Goal: Information Seeking & Learning: Compare options

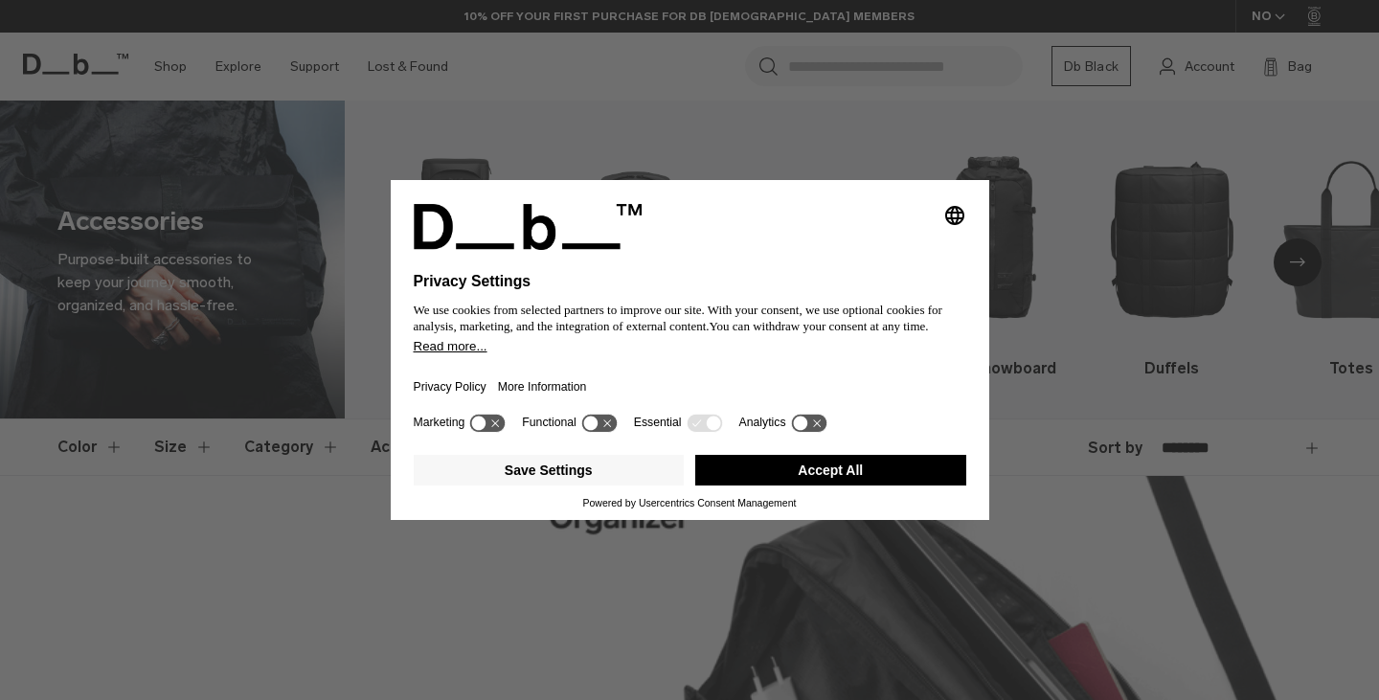
click at [818, 468] on button "Accept All" at bounding box center [830, 470] width 271 height 31
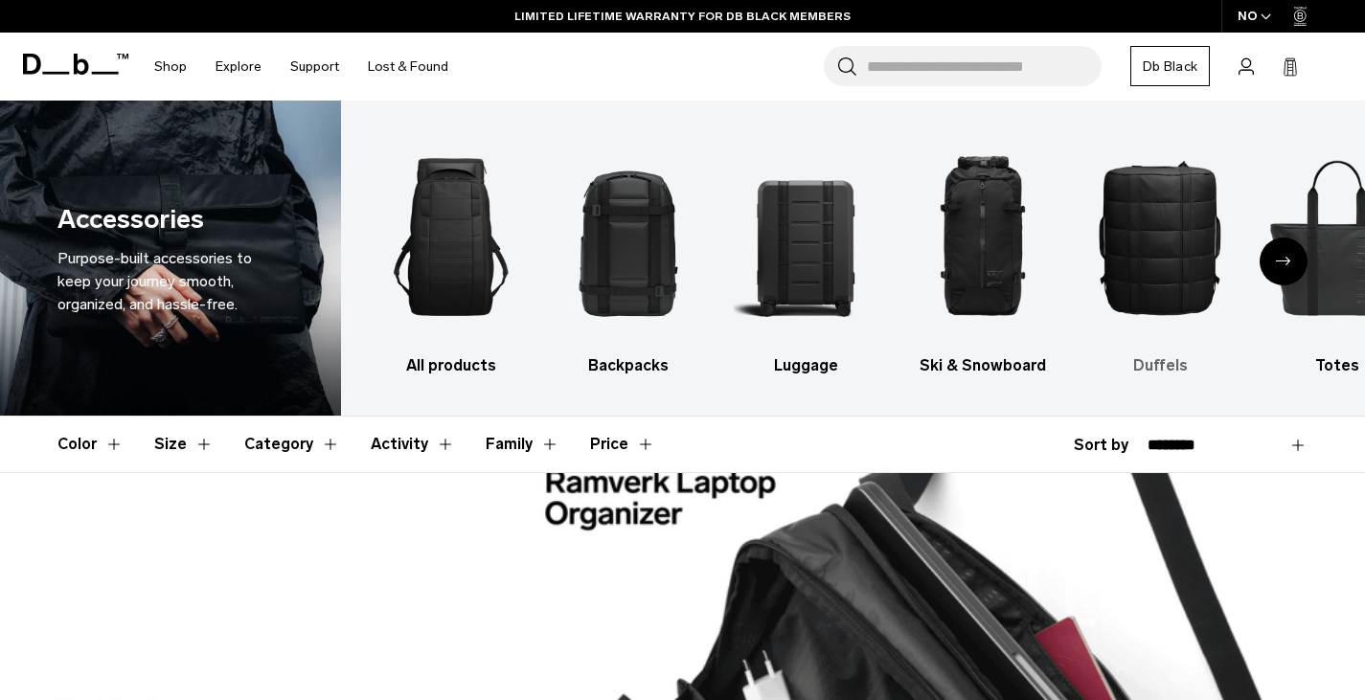
click at [1148, 241] on img "5 / 10" at bounding box center [1160, 236] width 144 height 215
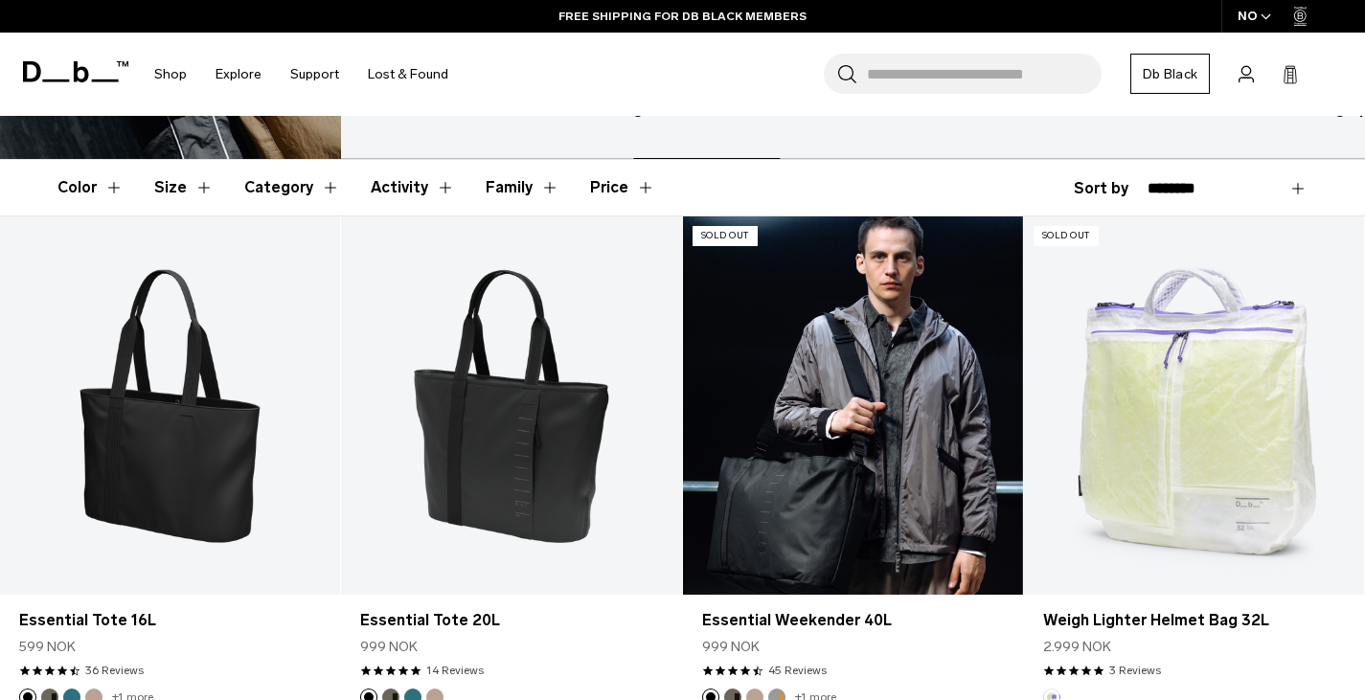
scroll to position [262, 0]
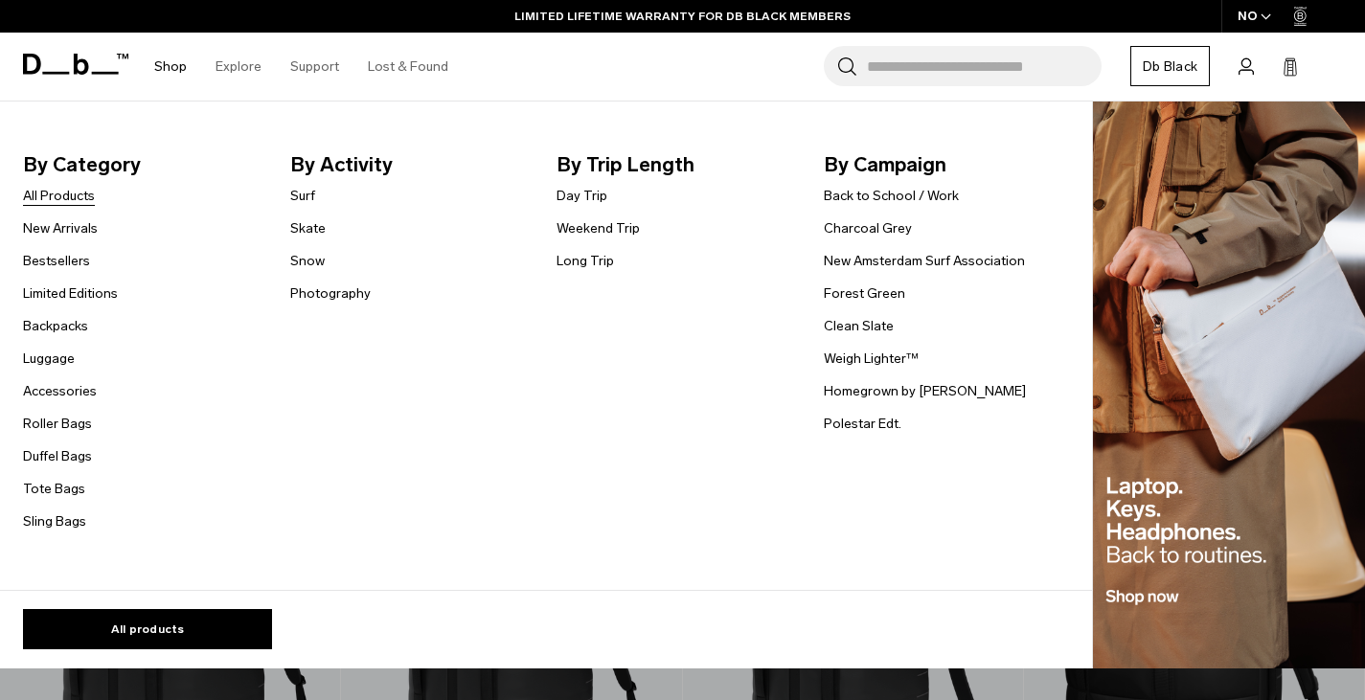
click at [59, 192] on link "All Products" at bounding box center [59, 196] width 72 height 20
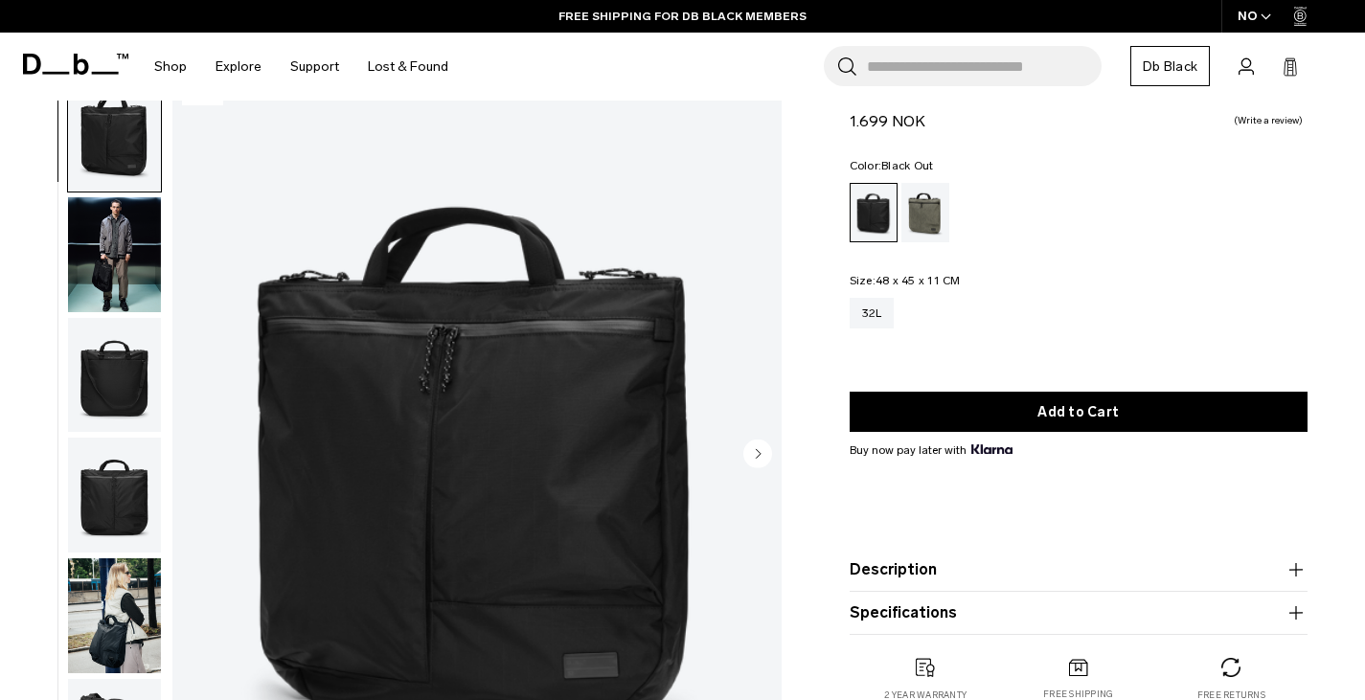
scroll to position [57, 0]
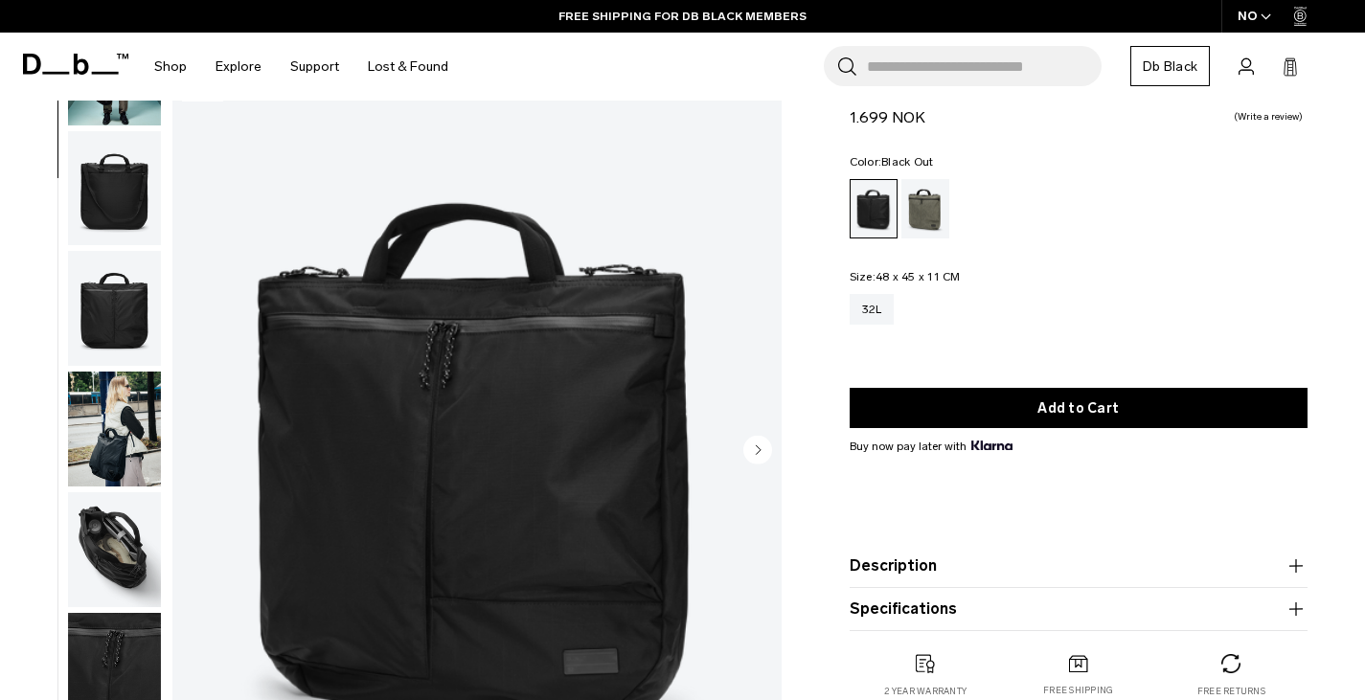
click at [113, 544] on img "button" at bounding box center [114, 549] width 93 height 115
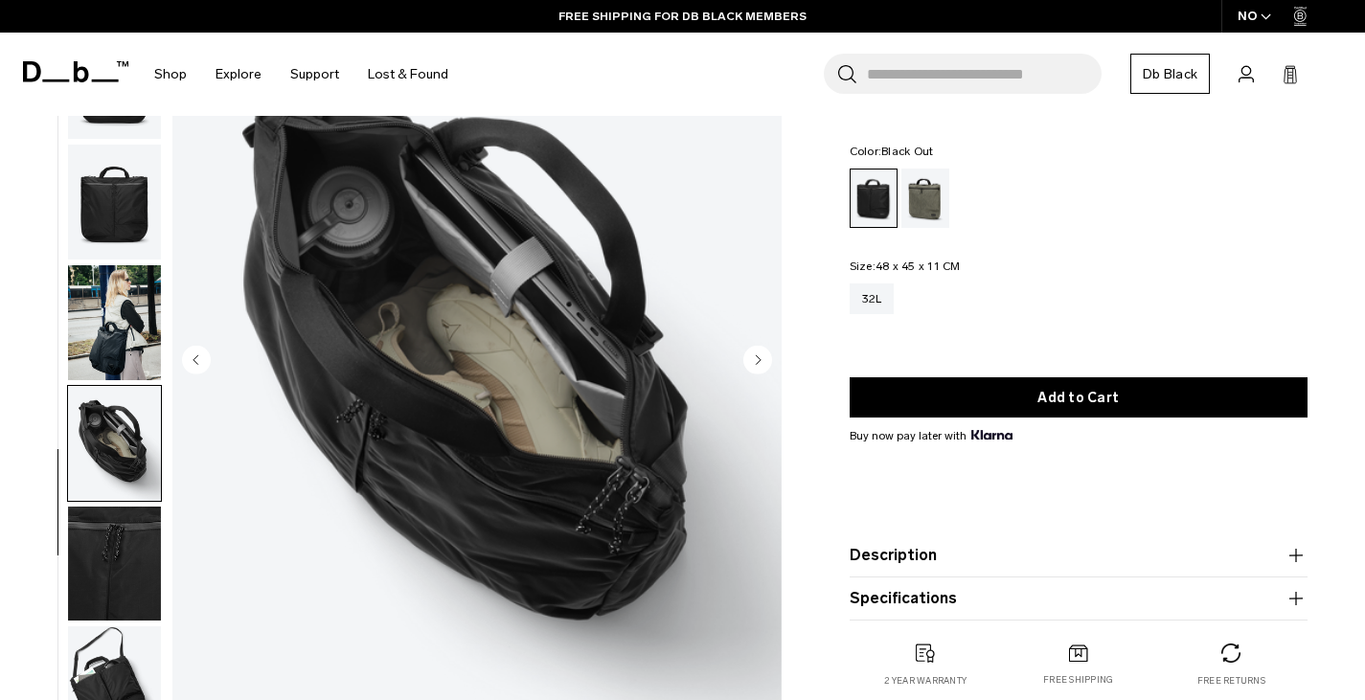
scroll to position [148, 0]
click at [115, 553] on img "button" at bounding box center [114, 563] width 93 height 115
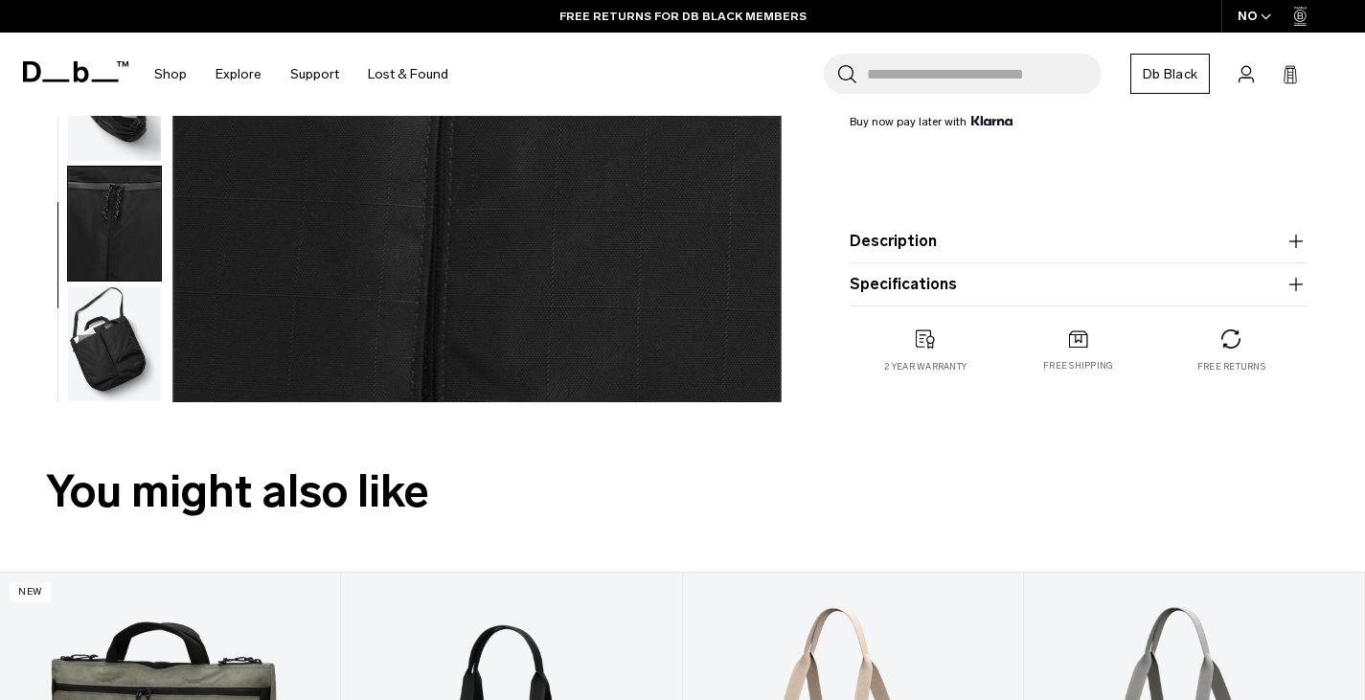
scroll to position [481, 0]
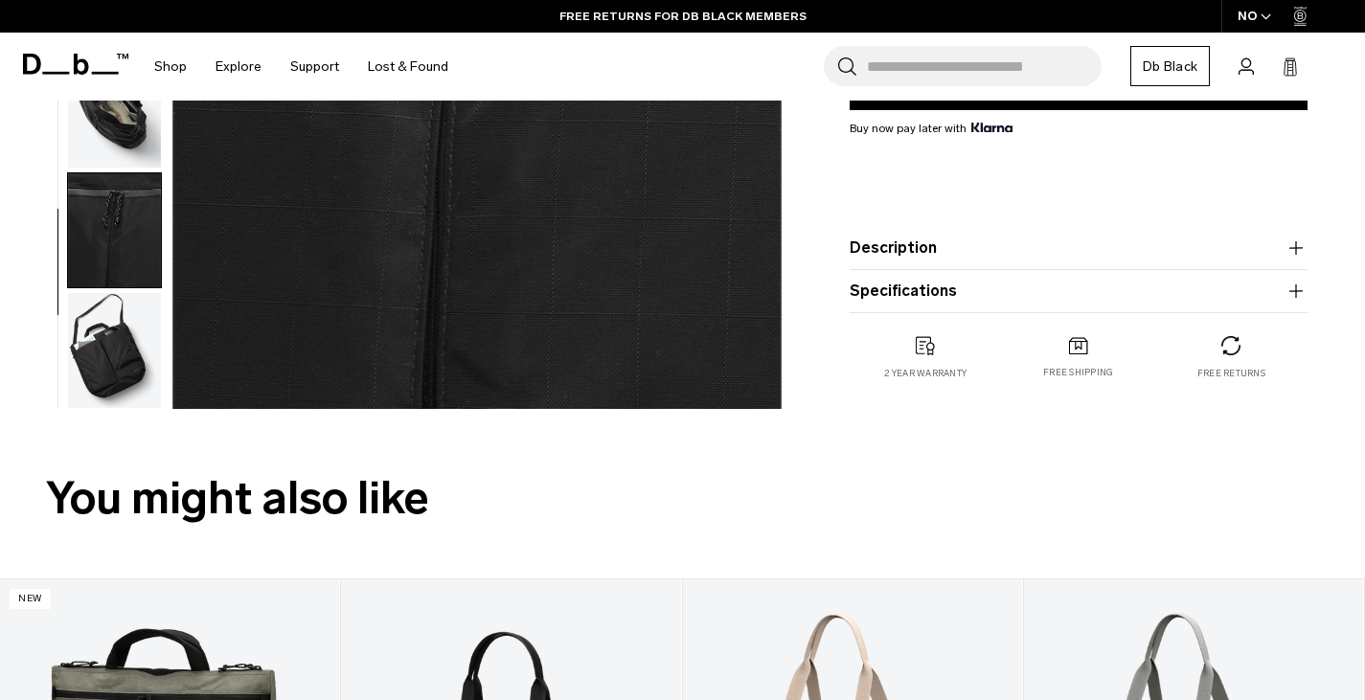
click at [100, 404] on img "button" at bounding box center [114, 350] width 93 height 115
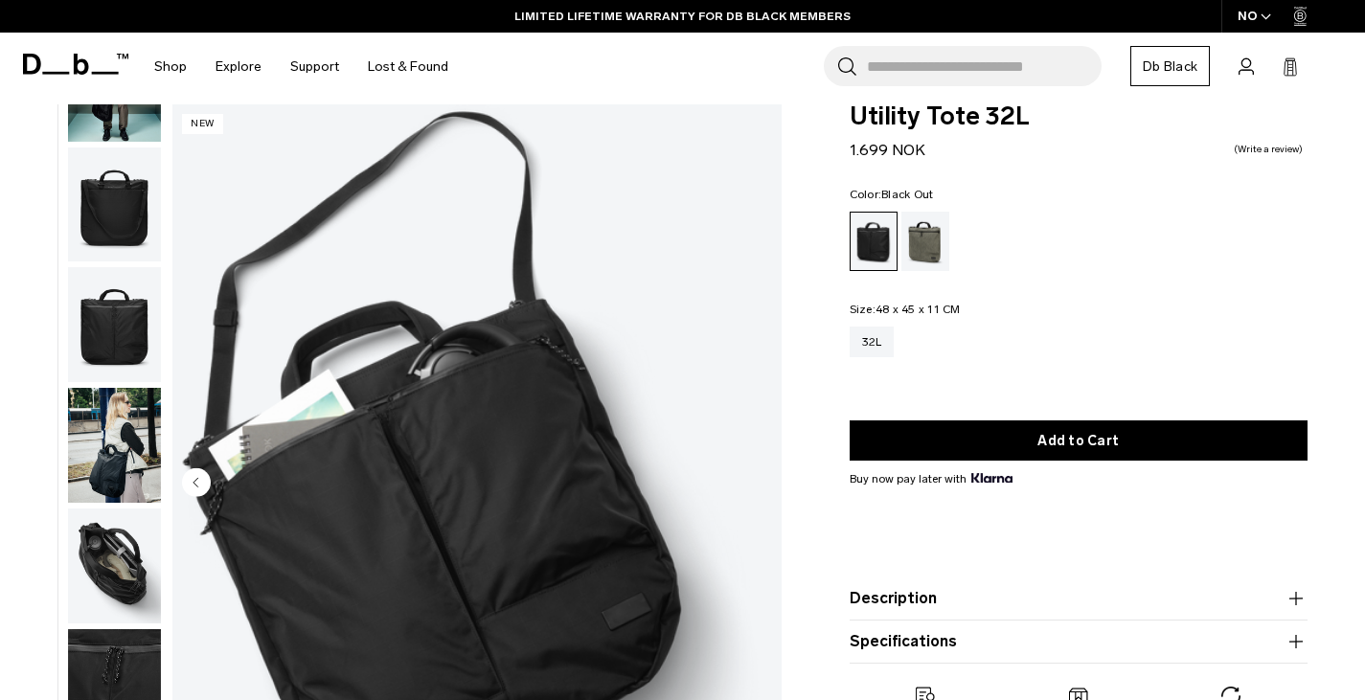
scroll to position [13, 0]
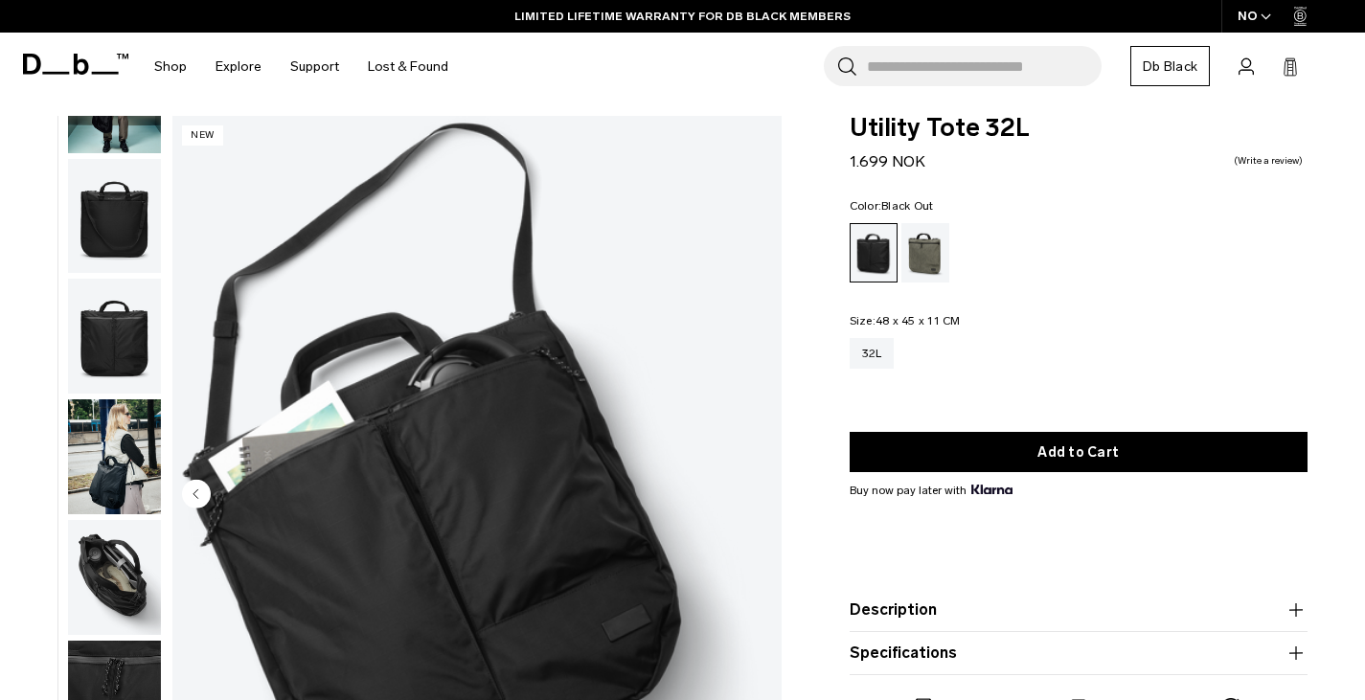
click at [116, 232] on img "button" at bounding box center [114, 216] width 93 height 115
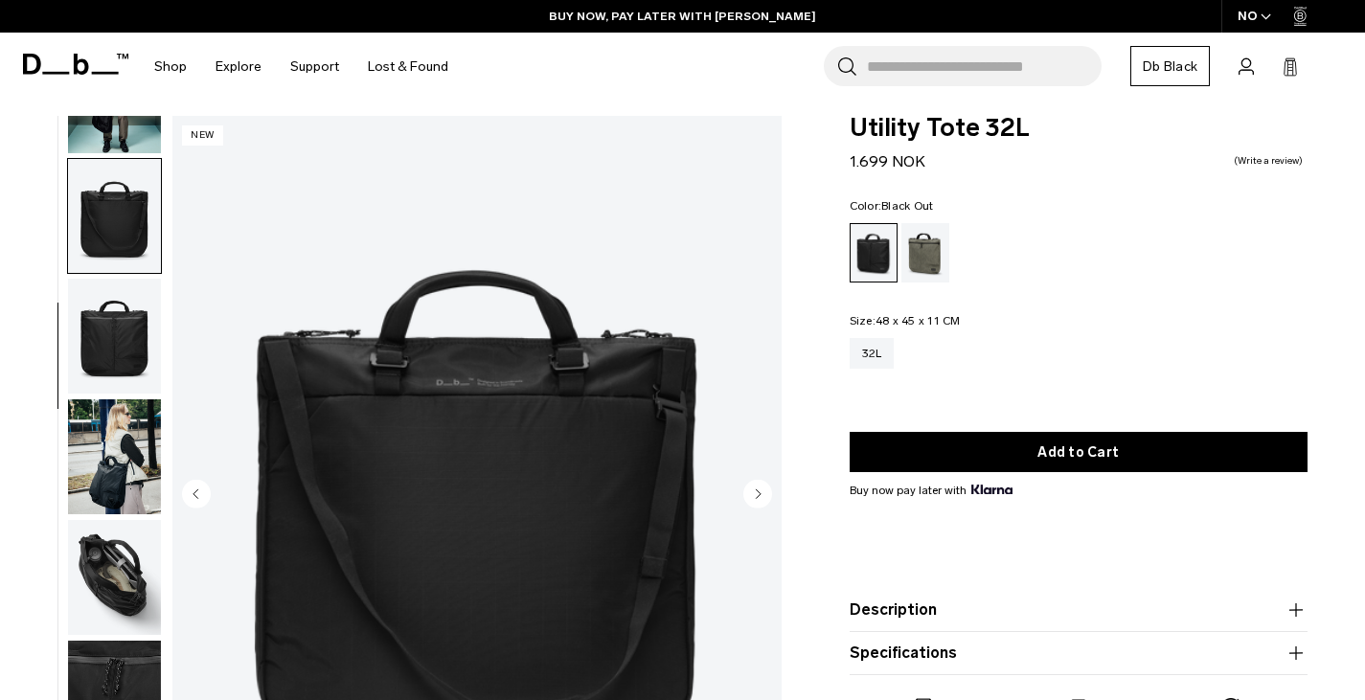
scroll to position [0, 0]
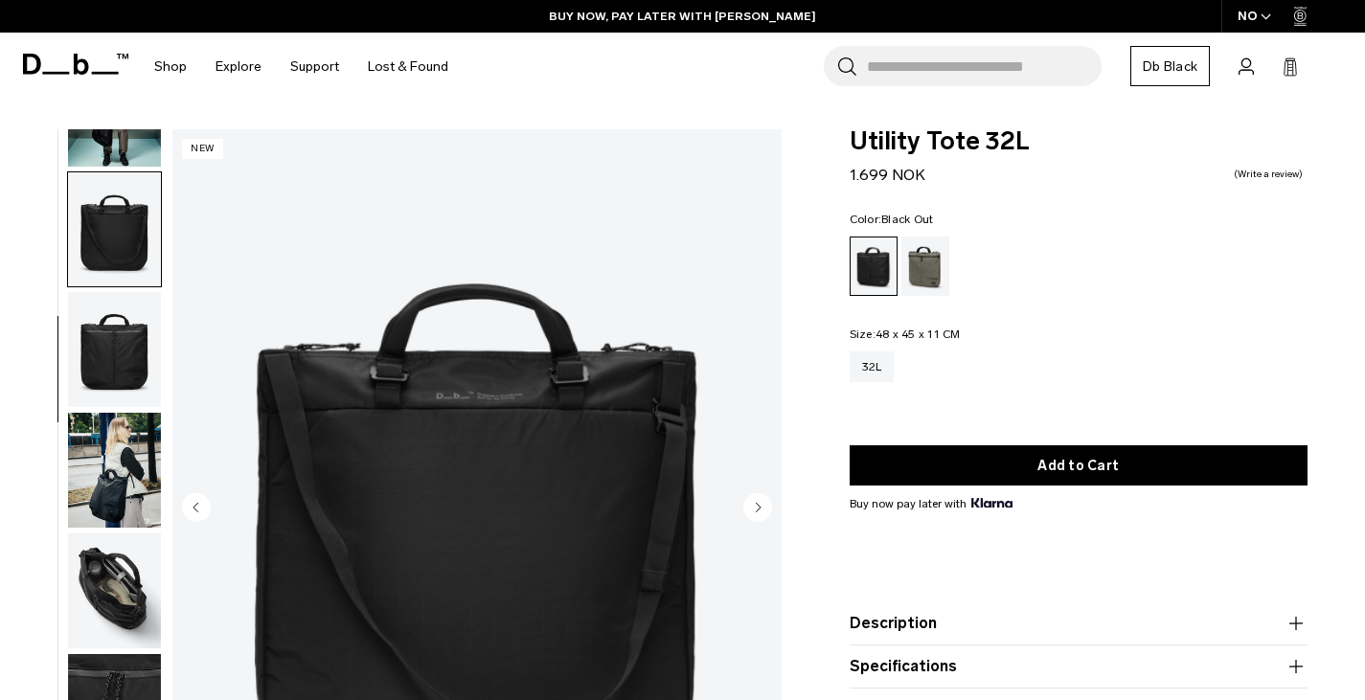
click at [116, 232] on img "button" at bounding box center [114, 229] width 93 height 115
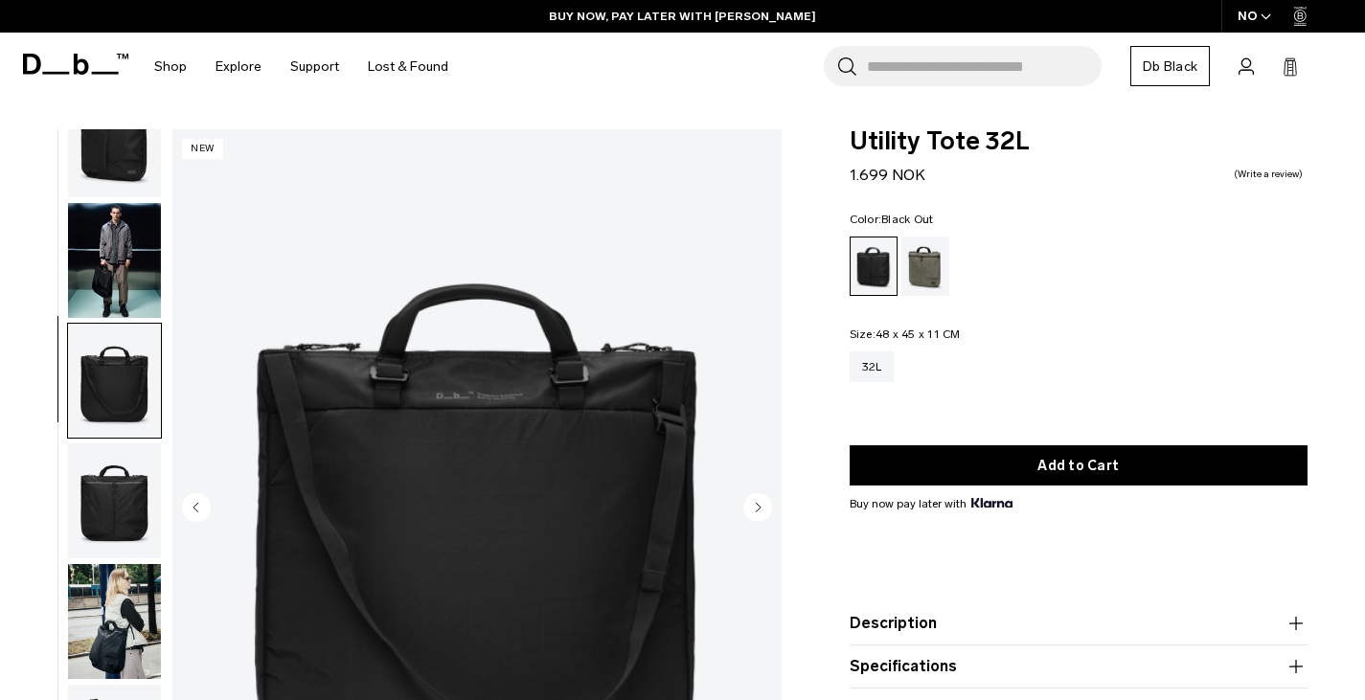
click at [114, 259] on img "button" at bounding box center [114, 260] width 93 height 115
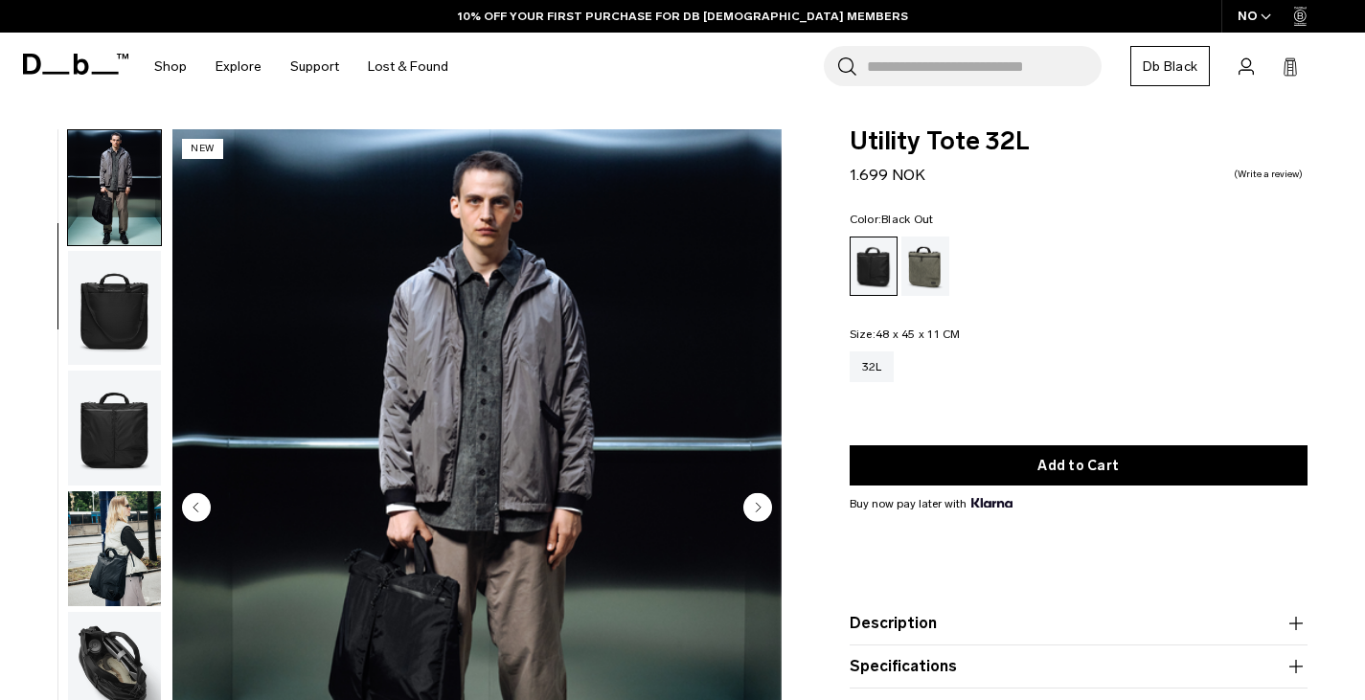
click at [115, 547] on img "button" at bounding box center [114, 548] width 93 height 115
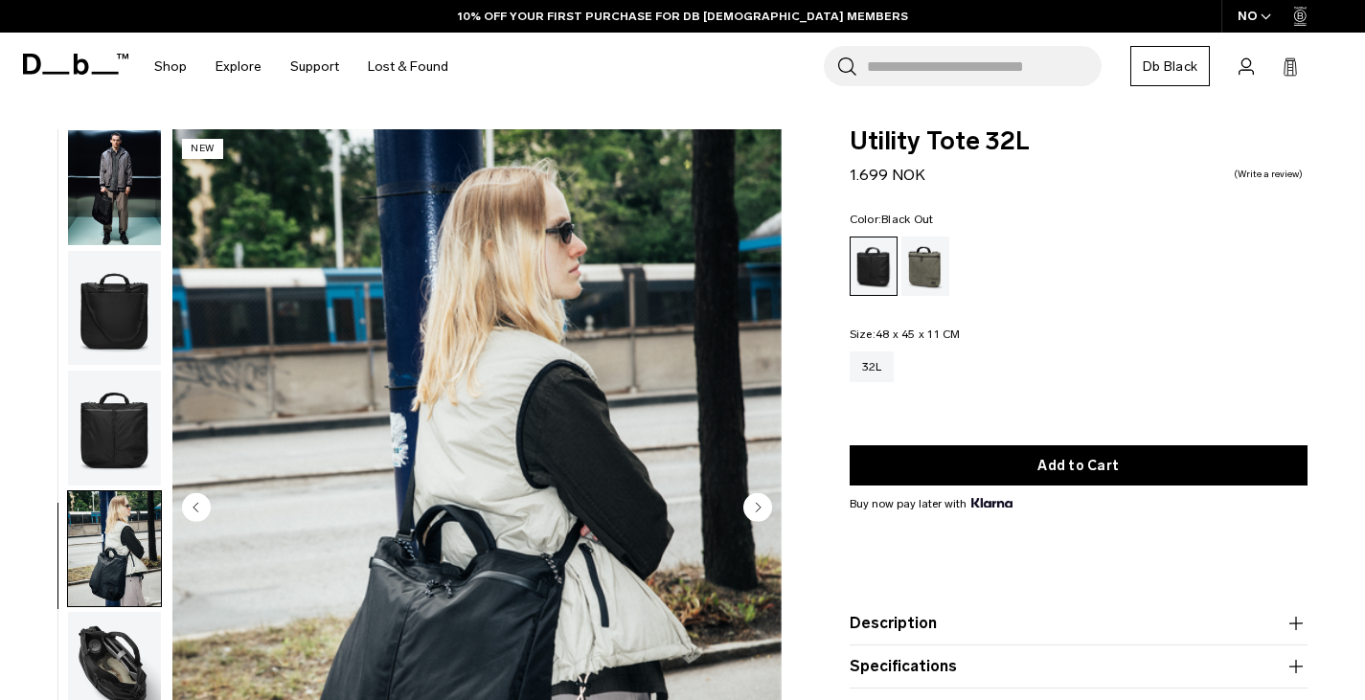
scroll to position [199, 0]
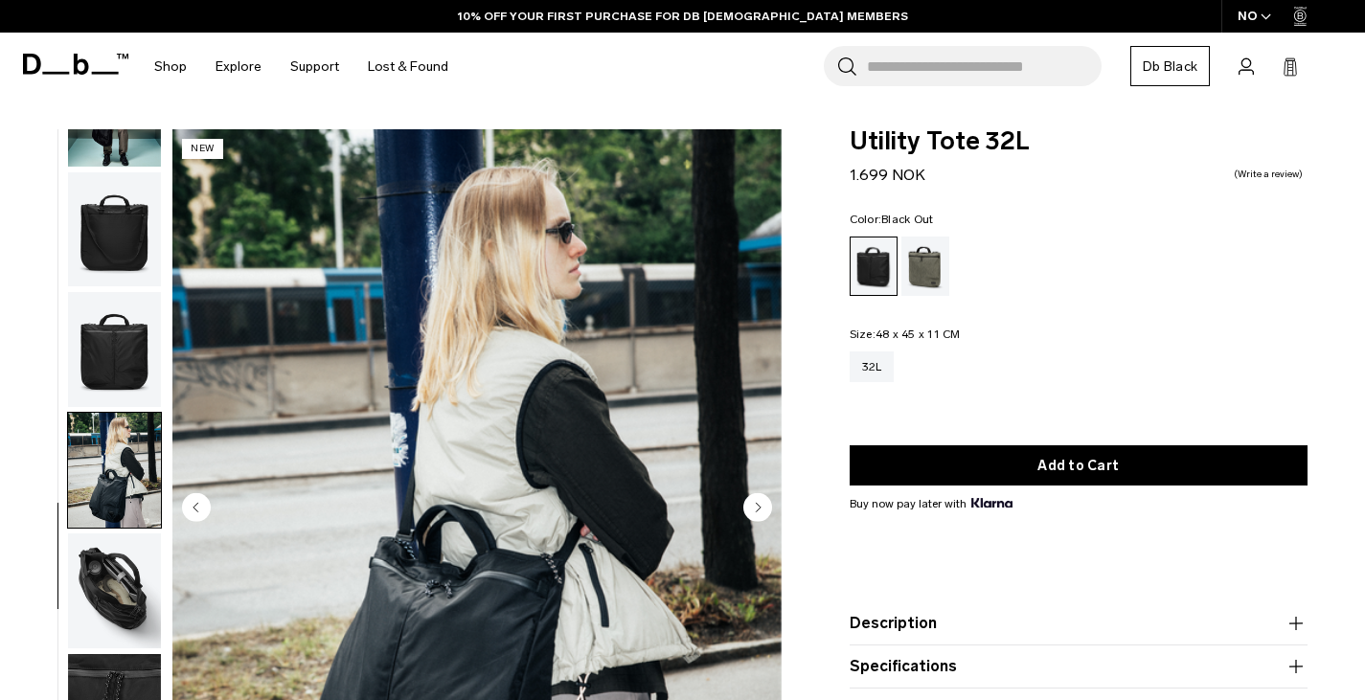
click at [115, 585] on img "button" at bounding box center [114, 590] width 93 height 115
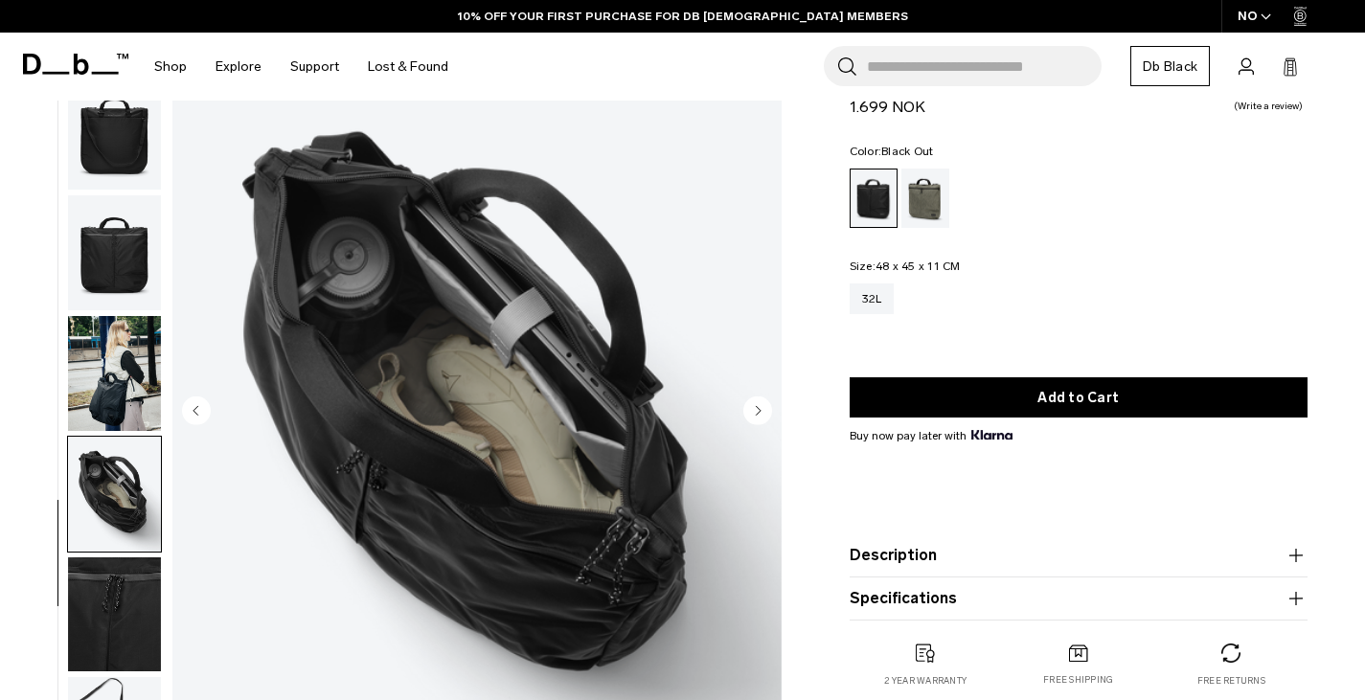
scroll to position [0, 0]
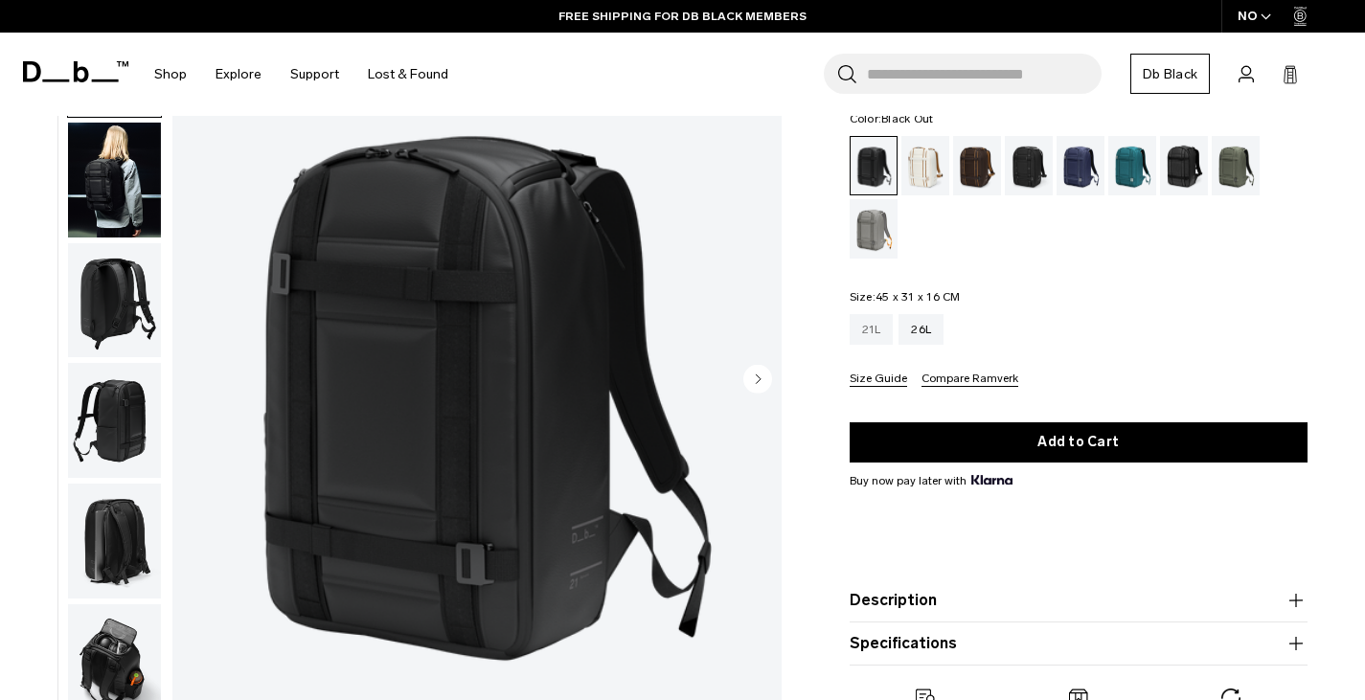
scroll to position [232, 0]
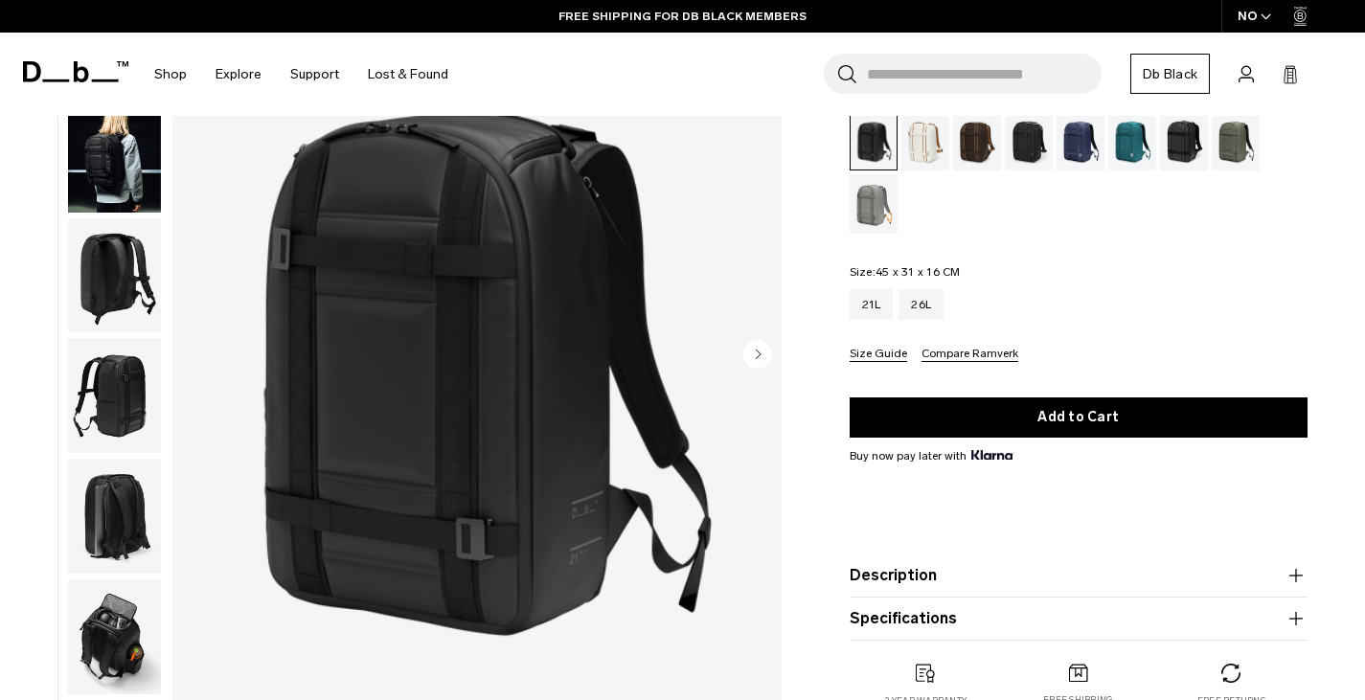
click at [757, 354] on icon "Next slide" at bounding box center [758, 354] width 5 height 9
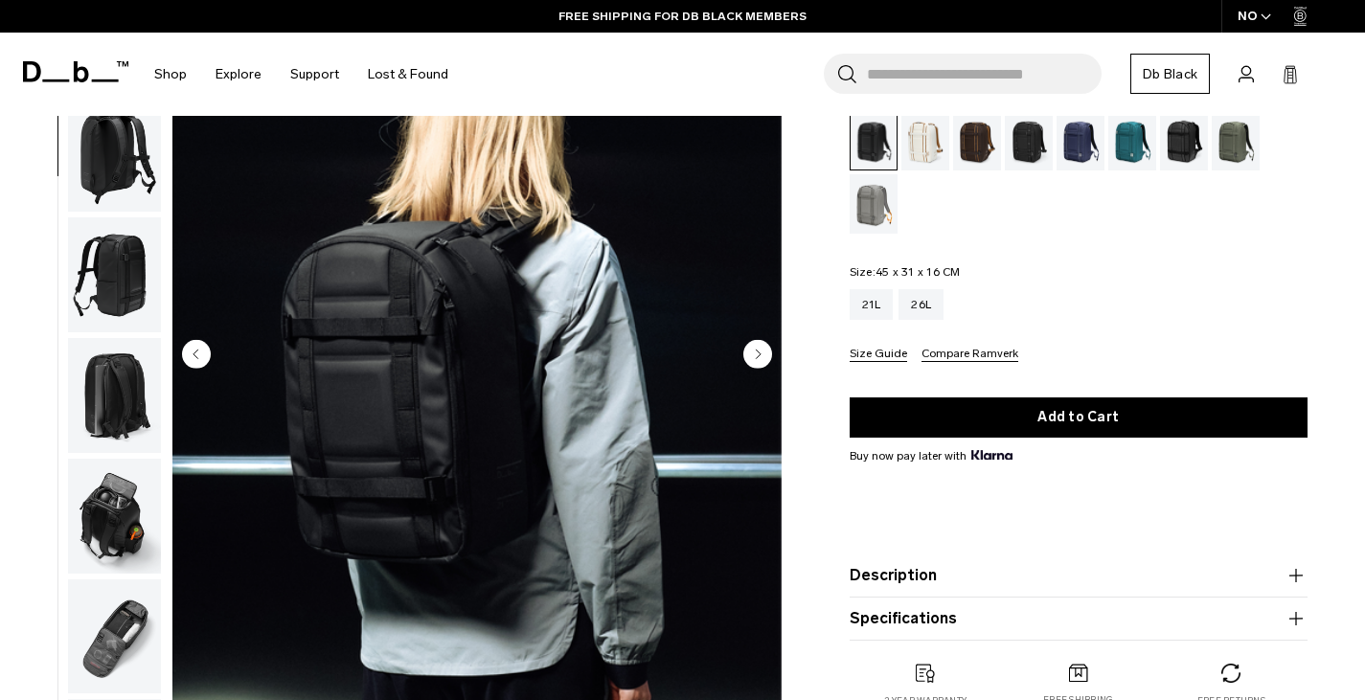
click at [757, 354] on icon "Next slide" at bounding box center [758, 354] width 5 height 9
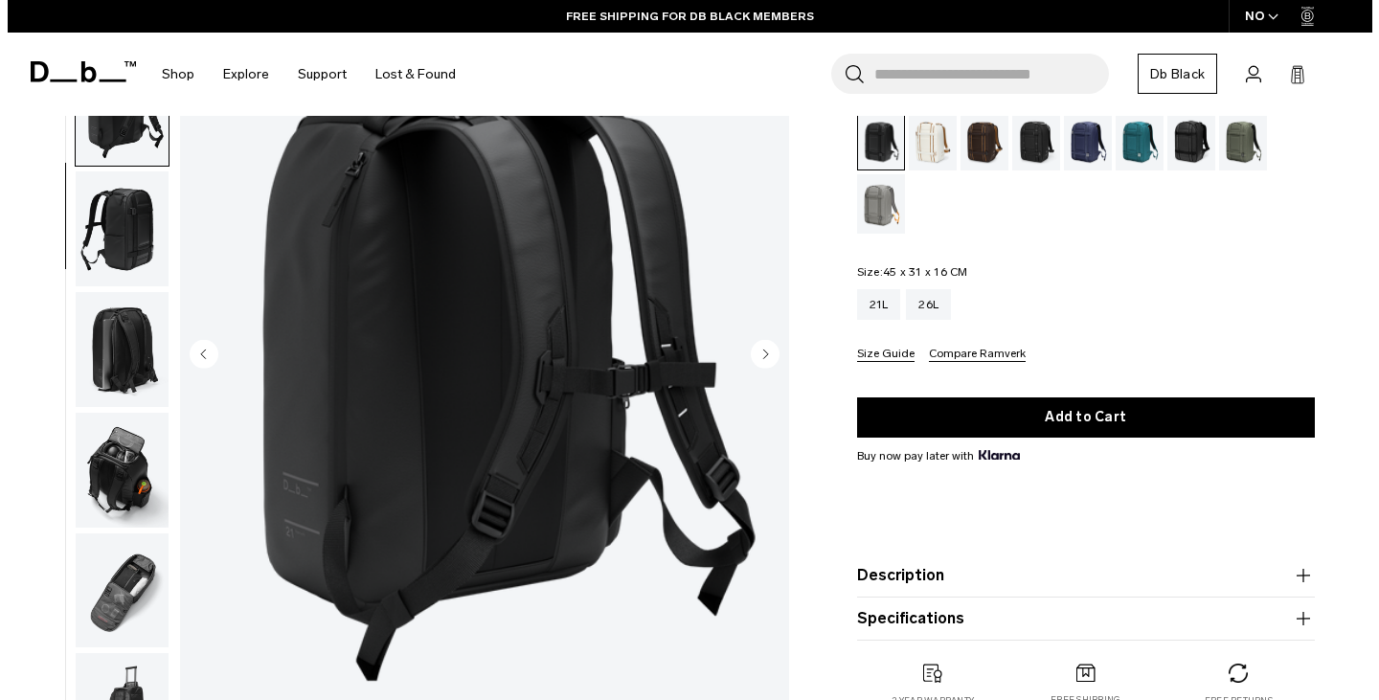
scroll to position [199, 0]
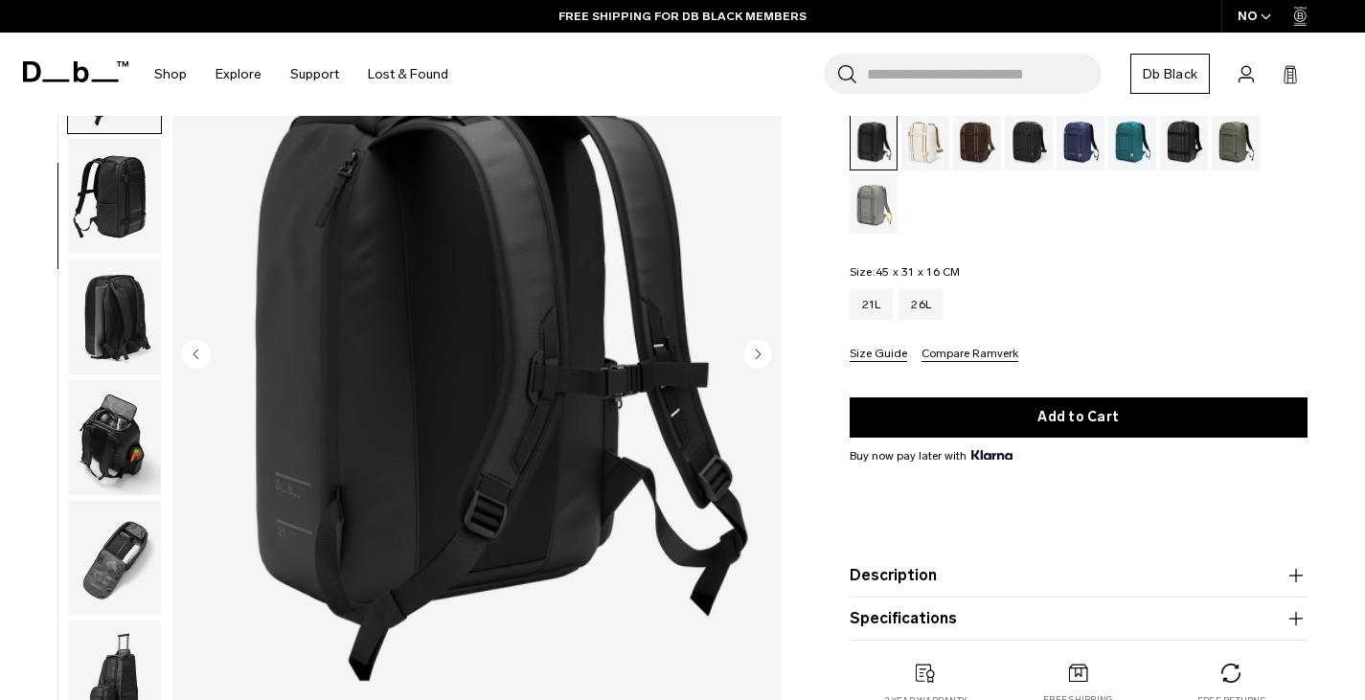
click at [757, 354] on icon "Next slide" at bounding box center [758, 354] width 5 height 9
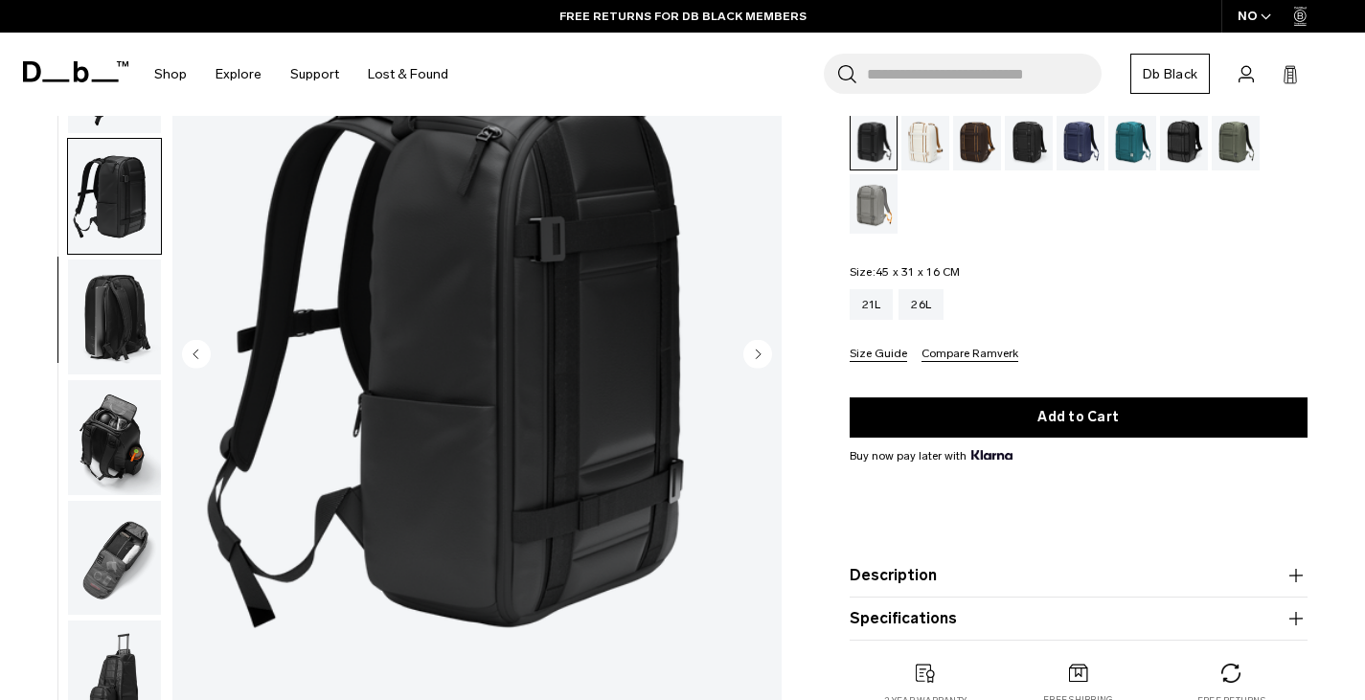
click at [757, 356] on icon "Next slide" at bounding box center [758, 354] width 5 height 9
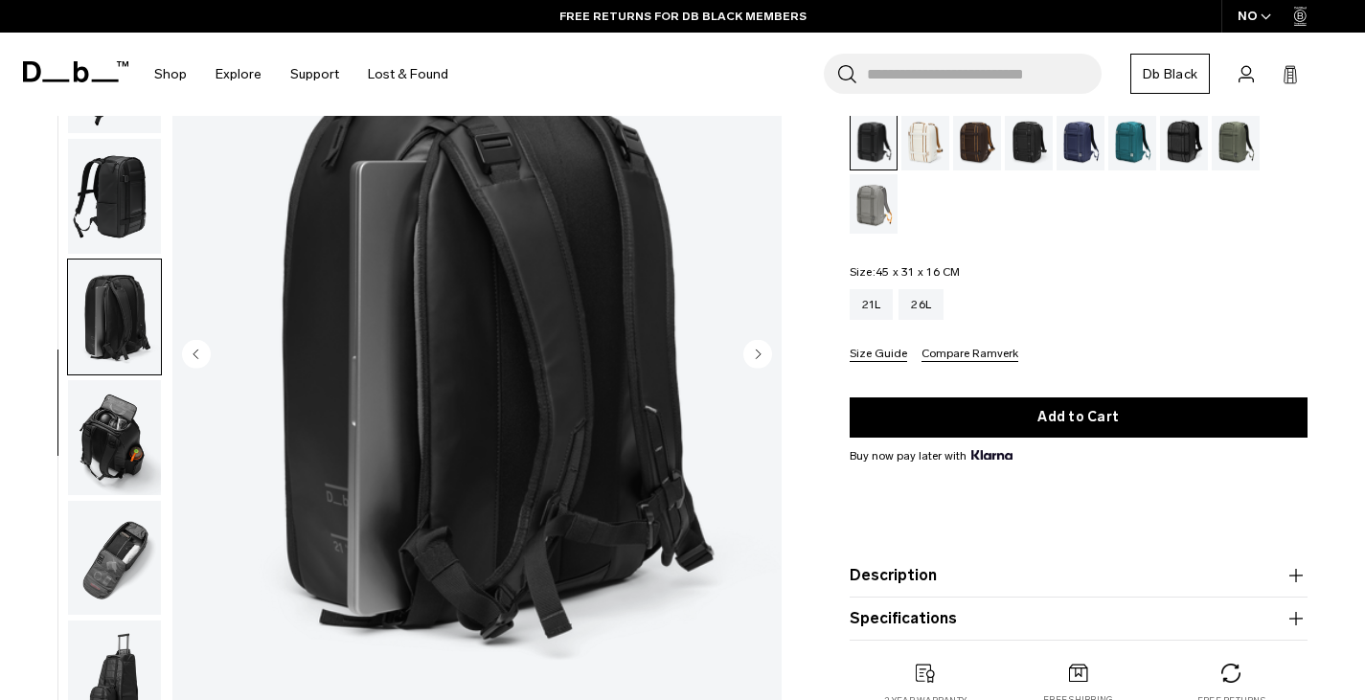
click at [757, 356] on icon "Next slide" at bounding box center [758, 354] width 5 height 9
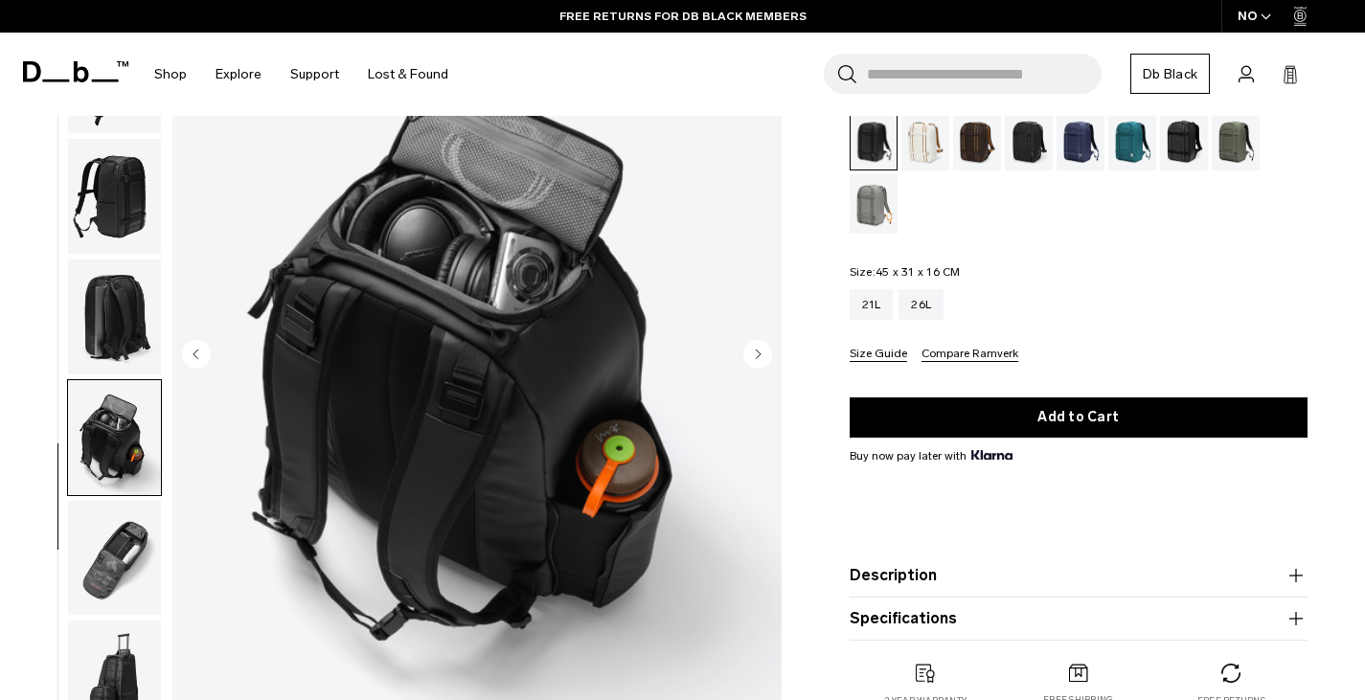
click at [757, 356] on icon "Next slide" at bounding box center [758, 354] width 5 height 9
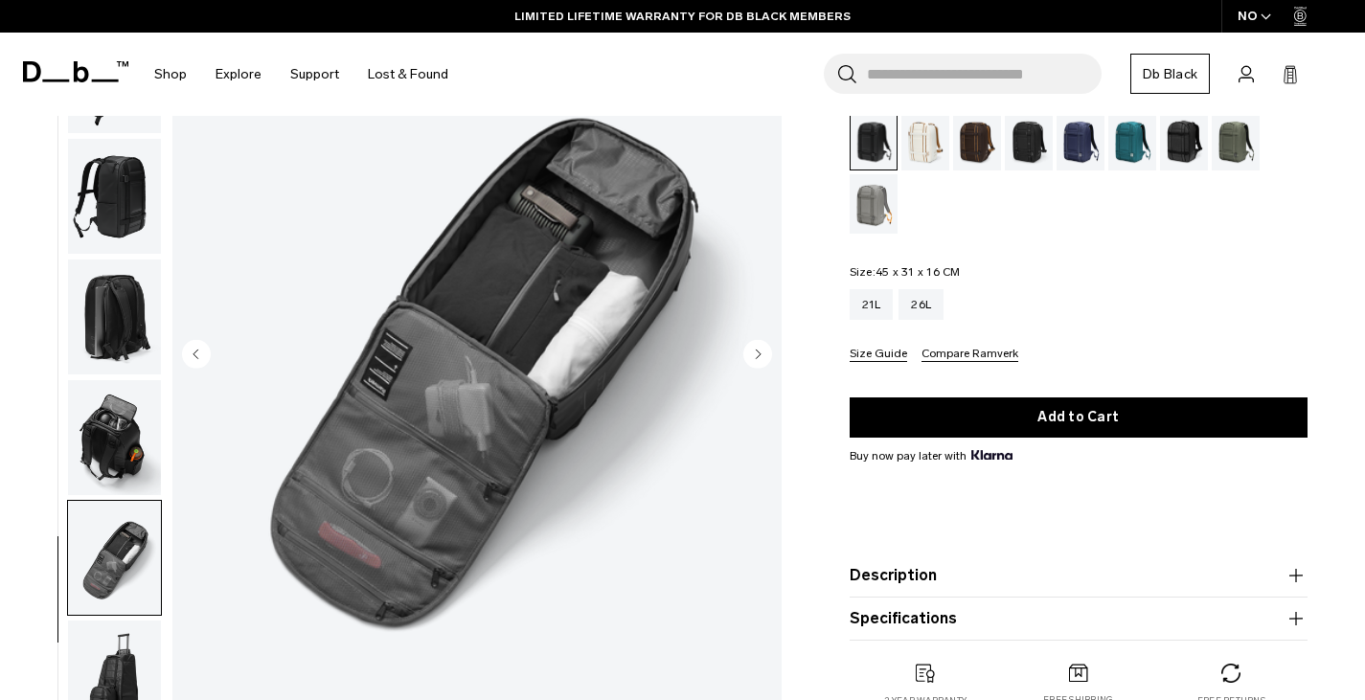
click at [757, 356] on icon "Next slide" at bounding box center [758, 354] width 5 height 9
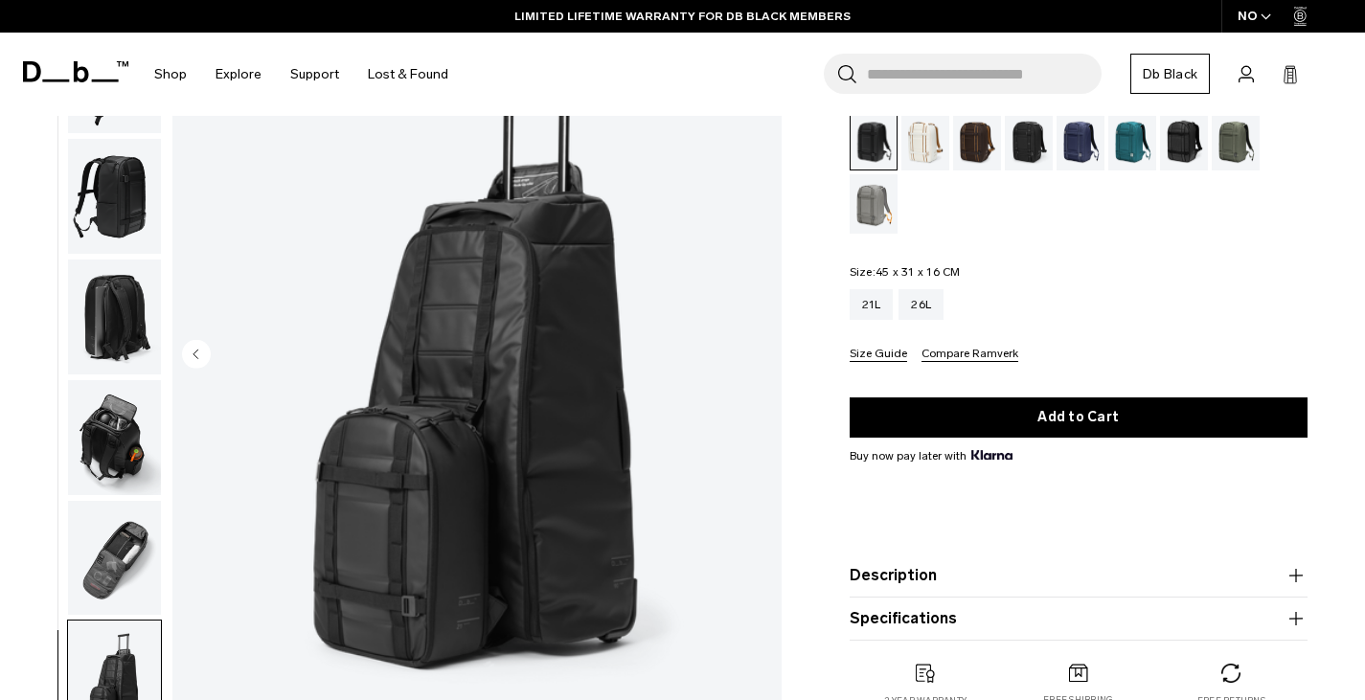
click at [757, 356] on img "8 / 8" at bounding box center [476, 356] width 609 height 760
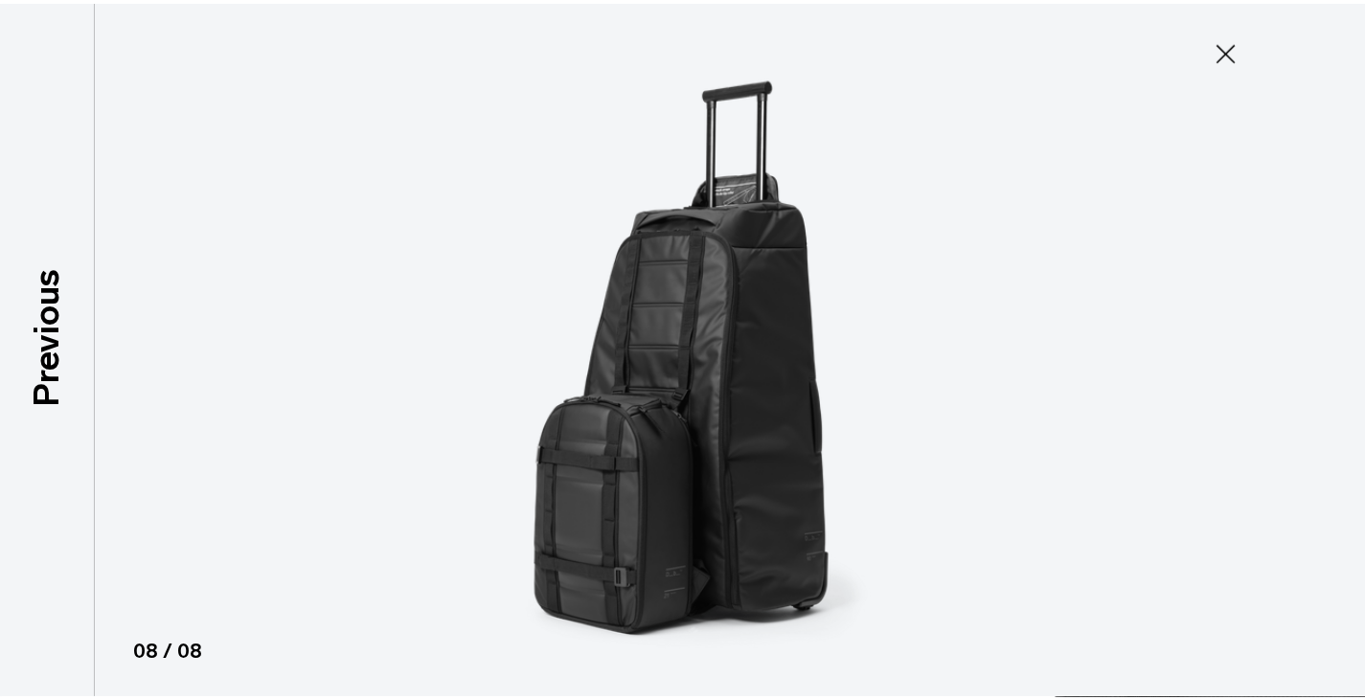
scroll to position [190, 0]
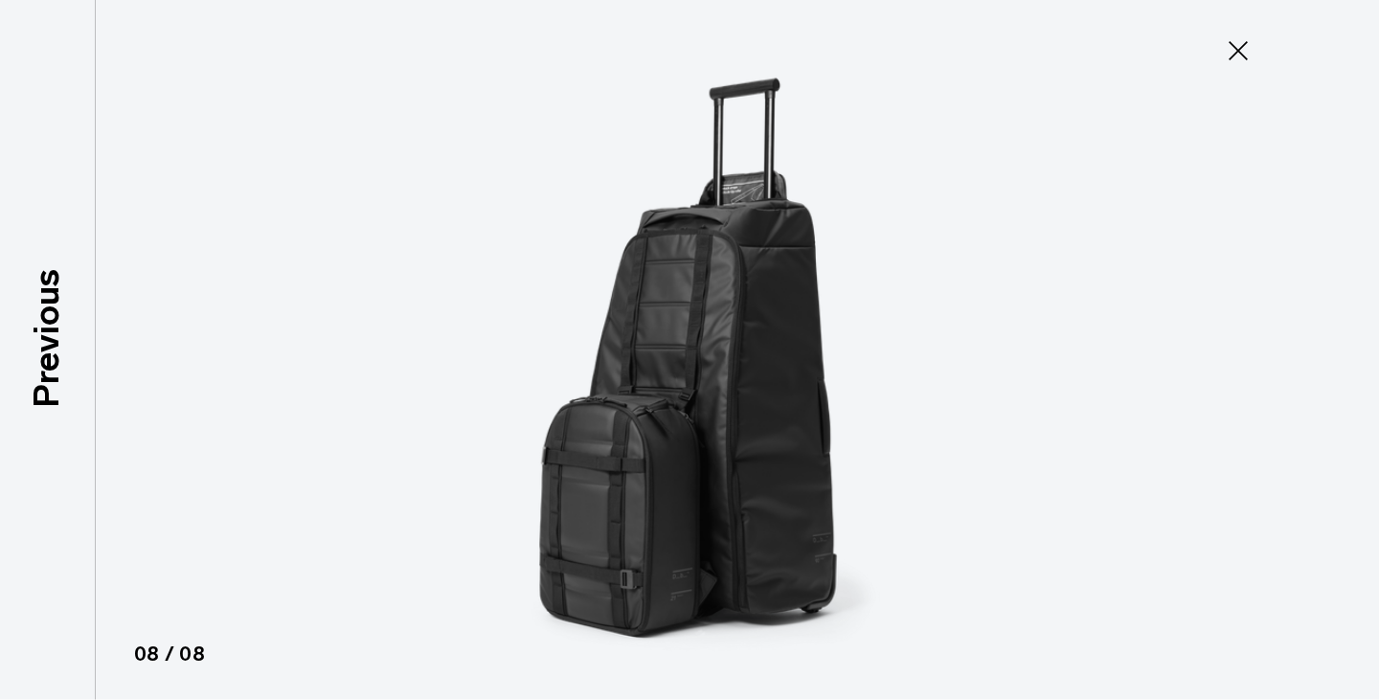
click at [1232, 56] on icon at bounding box center [1238, 50] width 19 height 19
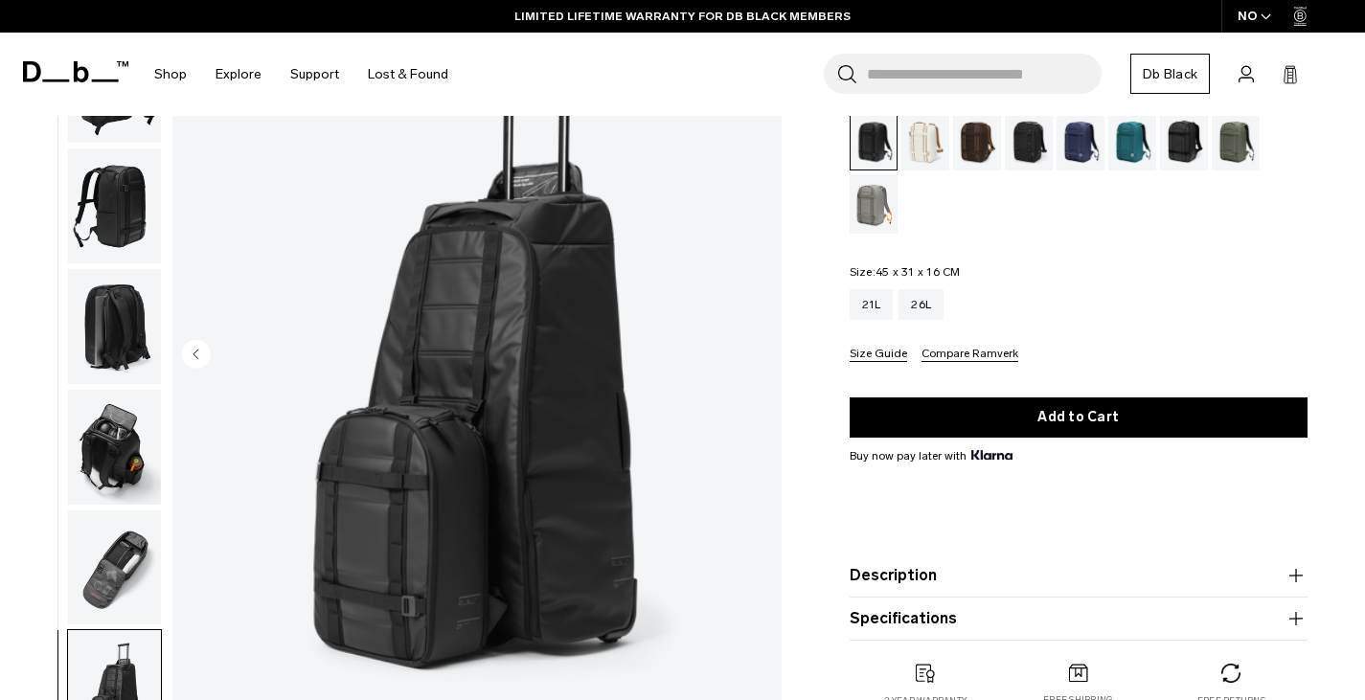
scroll to position [199, 0]
